Goal: Transaction & Acquisition: Purchase product/service

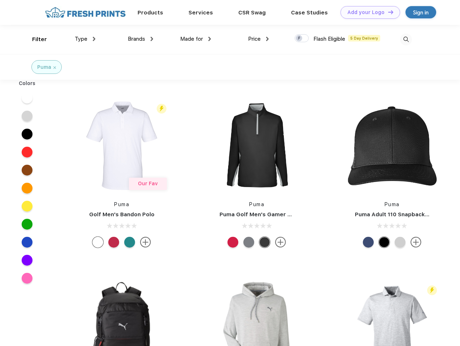
click at [367, 12] on link "Add your Logo Design Tool" at bounding box center [370, 12] width 60 height 13
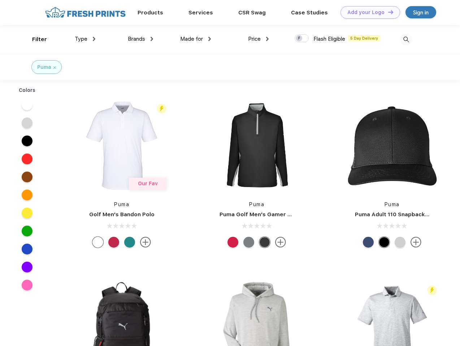
click at [0, 0] on div "Design Tool" at bounding box center [0, 0] width 0 height 0
click at [387, 12] on link "Add your Logo Design Tool" at bounding box center [370, 12] width 60 height 13
click at [35, 39] on div "Filter" at bounding box center [39, 39] width 15 height 8
click at [85, 39] on span "Type" at bounding box center [81, 39] width 13 height 6
click at [140, 39] on span "Brands" at bounding box center [136, 39] width 17 height 6
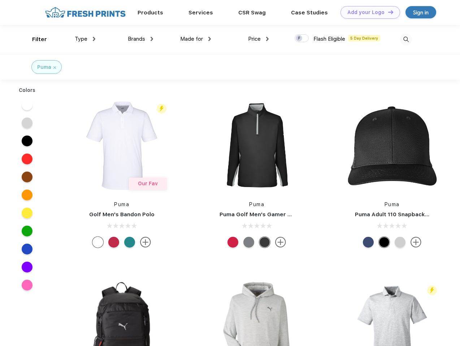
click at [195, 39] on span "Made for" at bounding box center [191, 39] width 23 height 6
click at [258, 39] on span "Price" at bounding box center [254, 39] width 13 height 6
click at [302, 39] on div at bounding box center [301, 38] width 14 height 8
click at [299, 39] on input "checkbox" at bounding box center [296, 36] width 5 height 5
click at [405, 39] on img at bounding box center [406, 40] width 12 height 12
